Goal: Task Accomplishment & Management: Manage account settings

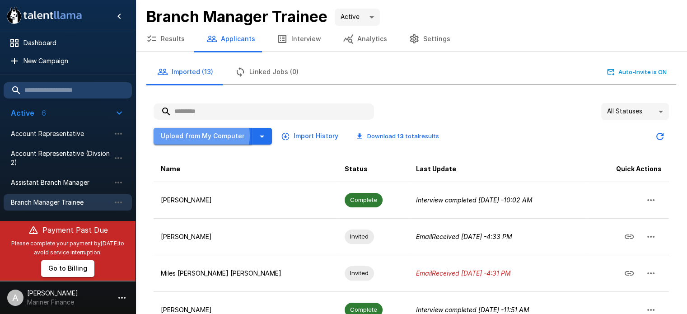
click at [199, 135] on button "Upload from My Computer" at bounding box center [203, 136] width 99 height 17
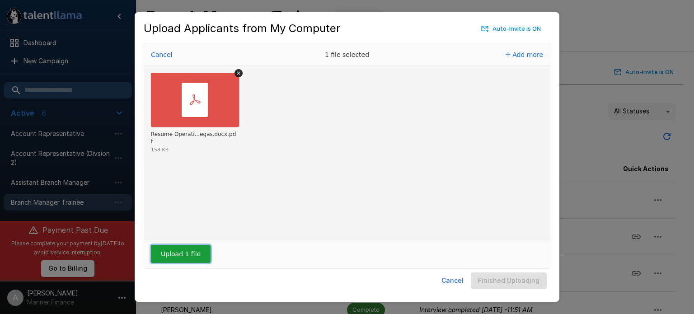
click at [180, 254] on button "Upload 1 file" at bounding box center [181, 254] width 60 height 18
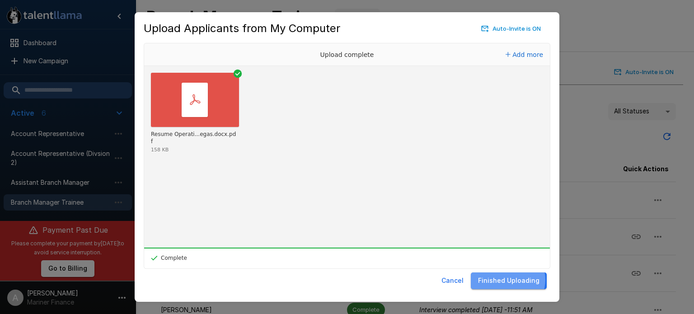
click at [510, 280] on button "Finished Uploading" at bounding box center [509, 281] width 76 height 17
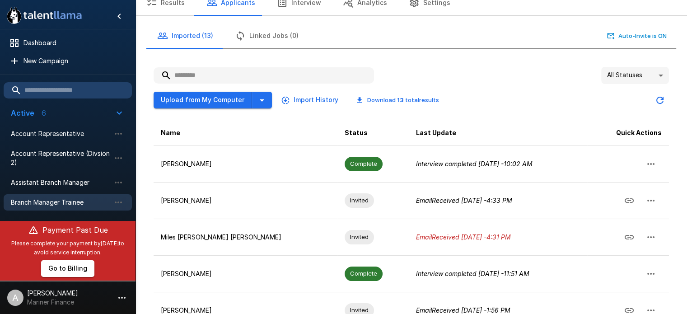
scroll to position [70, 0]
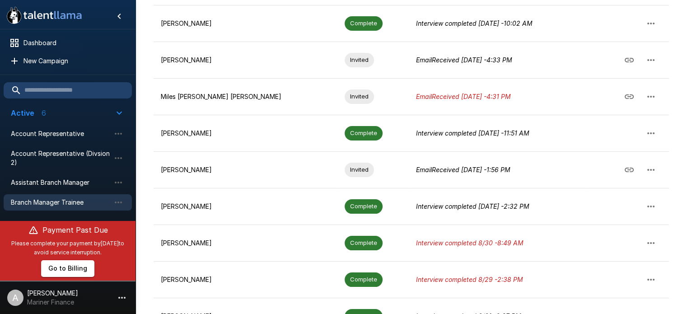
scroll to position [269, 0]
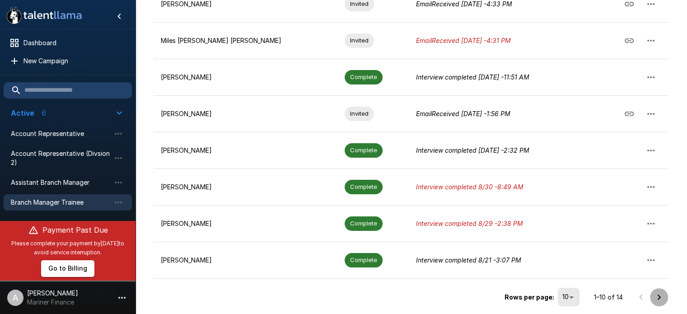
click at [660, 294] on icon "Go to next page" at bounding box center [659, 296] width 3 height 5
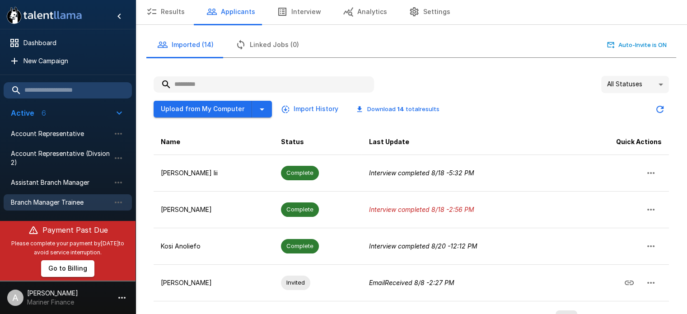
scroll to position [51, 0]
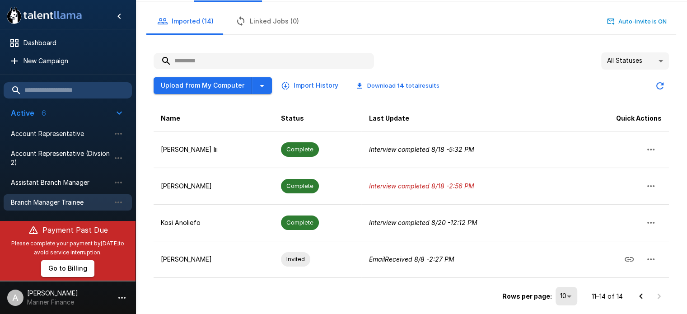
click at [643, 294] on icon "Go to previous page" at bounding box center [641, 296] width 11 height 11
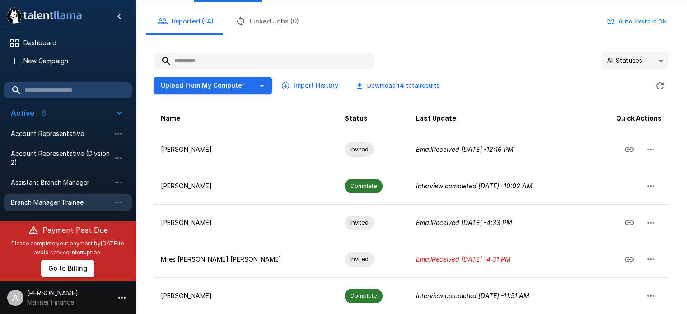
scroll to position [269, 0]
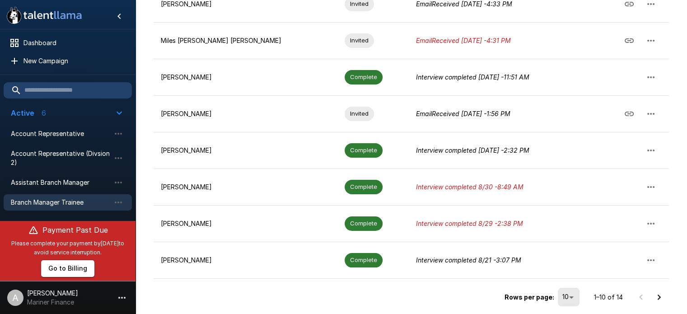
click at [660, 294] on icon "Go to next page" at bounding box center [659, 296] width 3 height 5
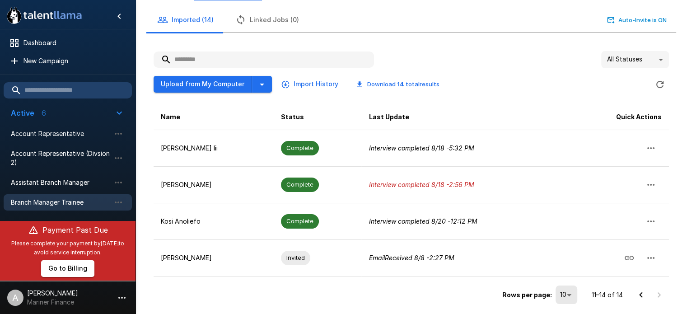
scroll to position [51, 0]
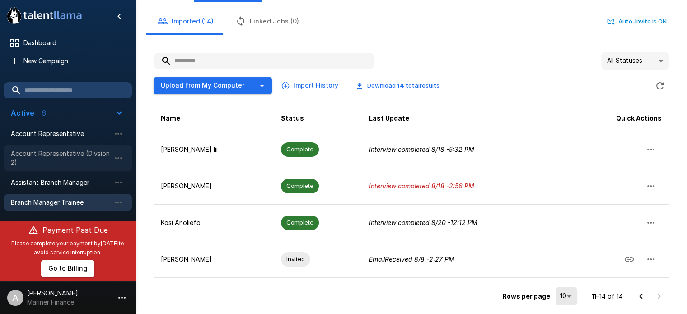
click at [56, 153] on span "Account Representative (Divsion 2)" at bounding box center [60, 158] width 99 height 18
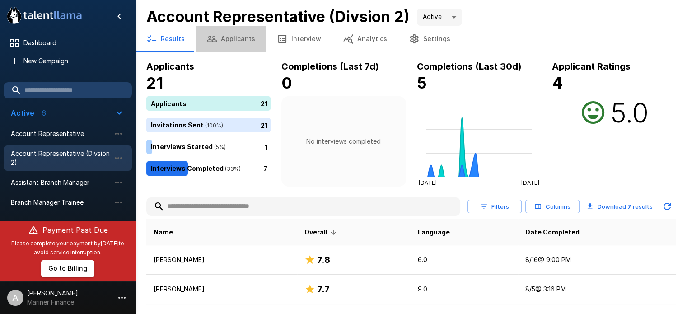
click at [233, 41] on button "Applicants" at bounding box center [231, 38] width 71 height 25
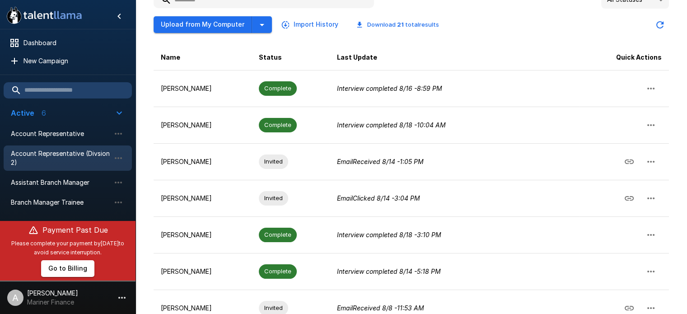
scroll to position [123, 0]
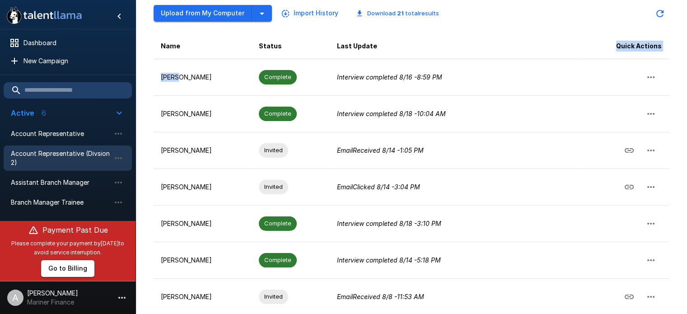
drag, startPoint x: 177, startPoint y: 78, endPoint x: 507, endPoint y: 47, distance: 331.0
click at [507, 47] on table "Name Status Last Update Quick Actions Kedrick Rogers Complete Interview complet…" at bounding box center [412, 244] width 516 height 422
click at [45, 206] on span "Branch Manager Trainee" at bounding box center [60, 202] width 99 height 9
